Goal: Information Seeking & Learning: Learn about a topic

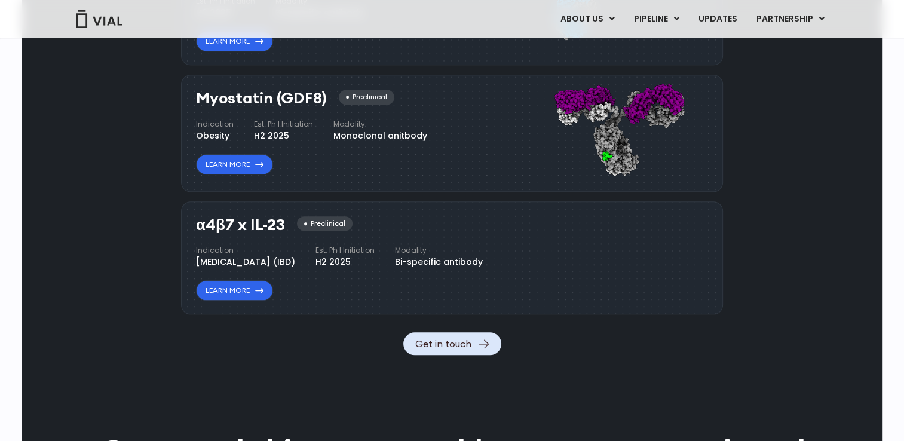
scroll to position [1302, 0]
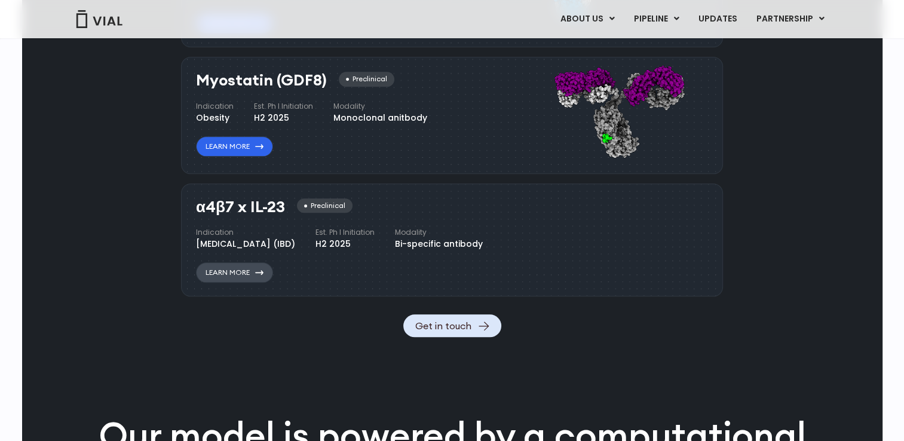
click at [218, 283] on link "Learn More" at bounding box center [234, 272] width 77 height 20
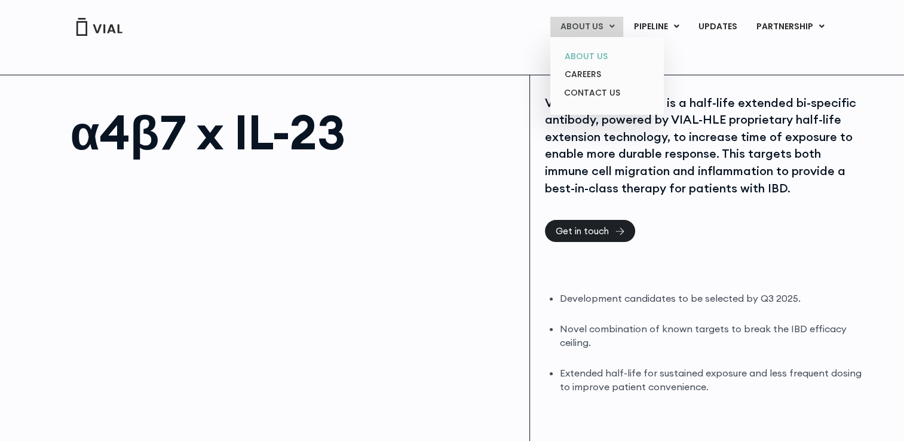
click at [600, 56] on link "ABOUT US" at bounding box center [607, 56] width 105 height 19
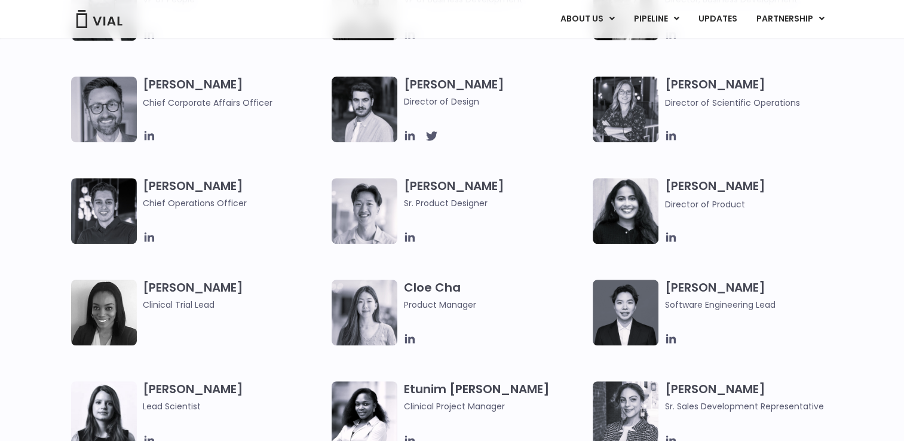
scroll to position [825, 0]
click at [431, 135] on icon at bounding box center [431, 136] width 11 height 10
click at [635, 104] on img at bounding box center [626, 109] width 66 height 66
click at [693, 82] on h3 "Sarah Wise Director of Scientific Operations" at bounding box center [757, 92] width 184 height 33
click at [653, 90] on img at bounding box center [626, 109] width 66 height 66
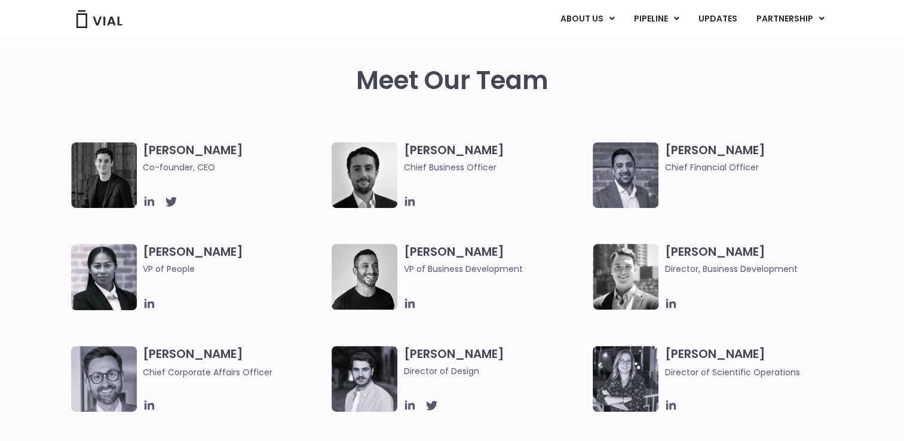
scroll to position [559, 0]
